Goal: Transaction & Acquisition: Purchase product/service

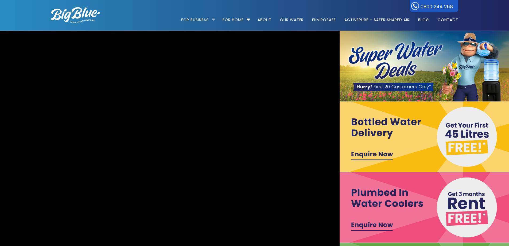
click at [211, 19] on li "For Business Bottled Water Delivery Plumbed in Water Coolers Hot & Cold Water D…" at bounding box center [199, 17] width 37 height 30
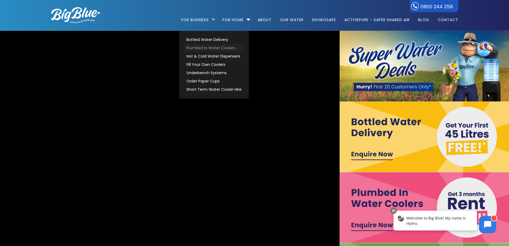
click at [201, 50] on link "Plumbed in Water Coolers" at bounding box center [214, 48] width 60 height 8
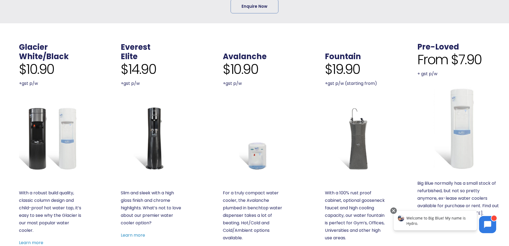
scroll to position [214, 0]
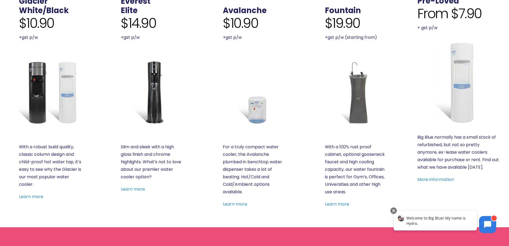
click at [53, 148] on p "With a robust build quality, classic column design and child-proof hot water ta…" at bounding box center [50, 165] width 63 height 45
